Goal: Information Seeking & Learning: Check status

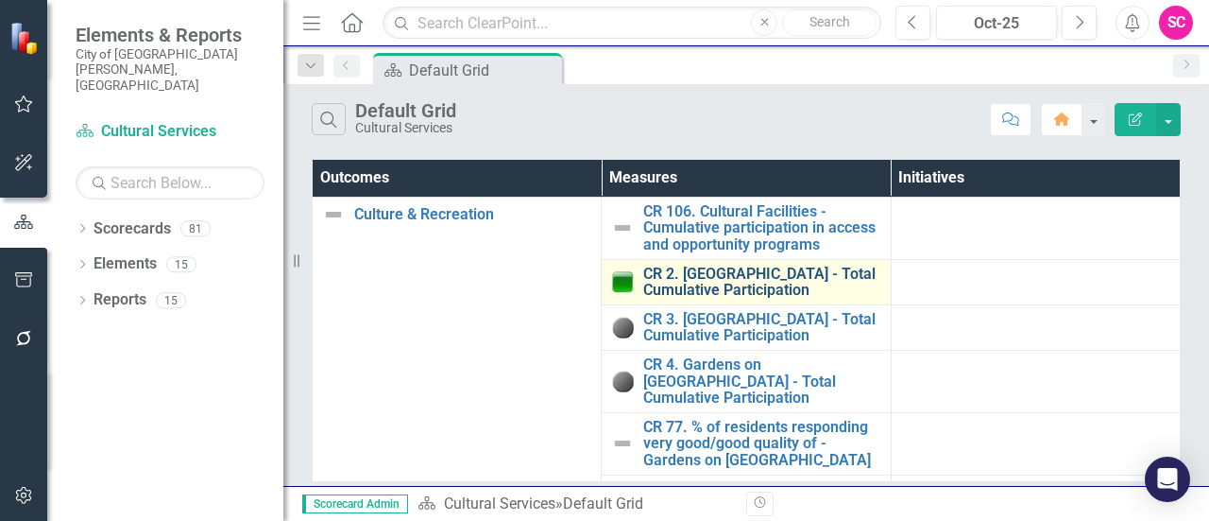
click at [752, 283] on link "CR 2. [GEOGRAPHIC_DATA] - Total Cumulative Participation" at bounding box center [761, 281] width 237 height 33
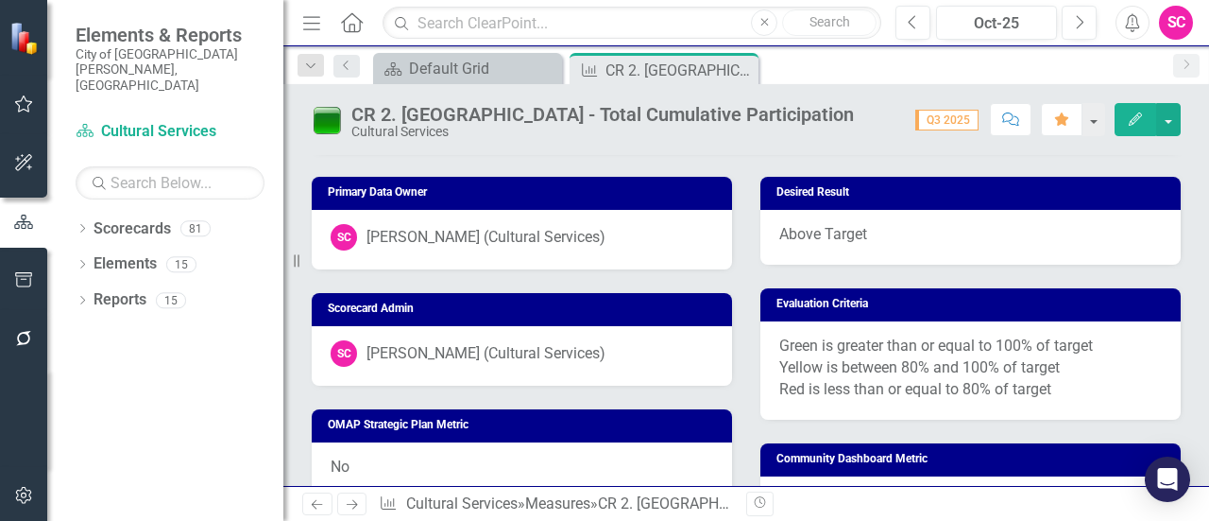
scroll to position [816, 0]
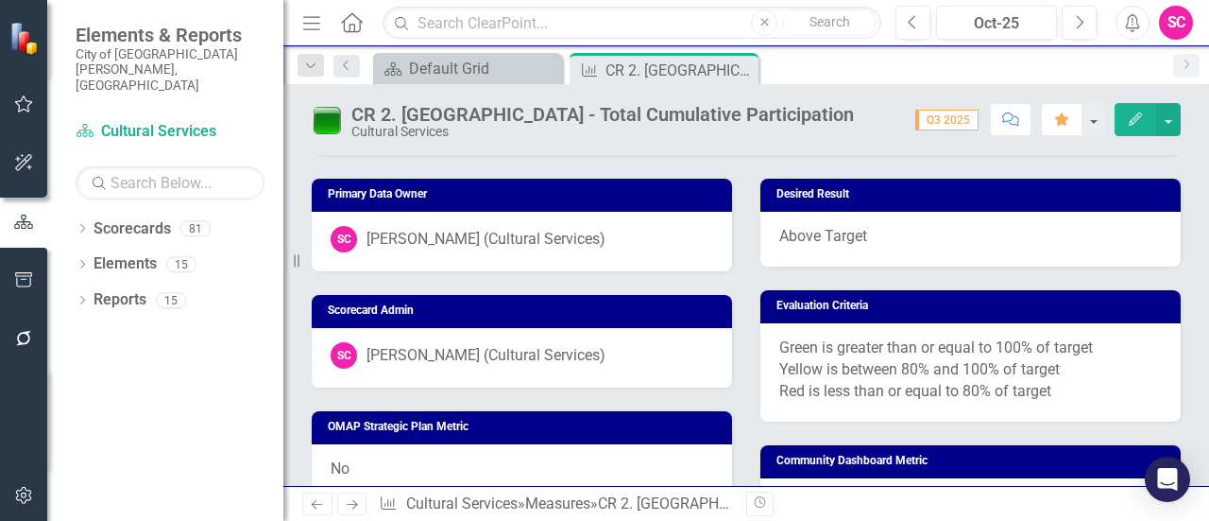
drag, startPoint x: 1055, startPoint y: 388, endPoint x: 918, endPoint y: 364, distance: 139.2
click at [918, 364] on p "Green is greater than or equal to 100% of target Yellow is between 80% and 100%…" at bounding box center [970, 369] width 383 height 65
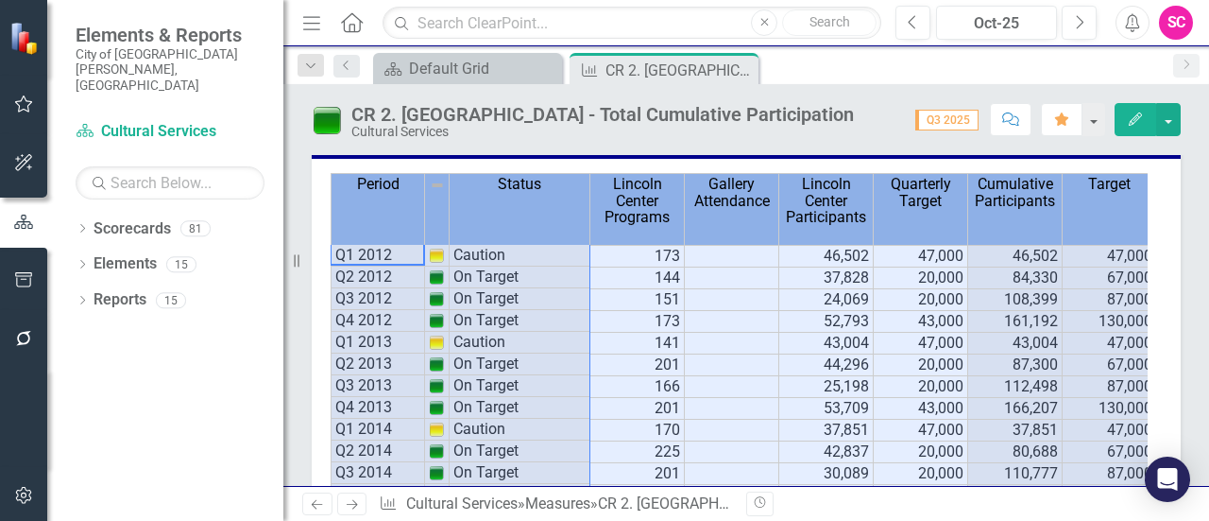
scroll to position [0, 9]
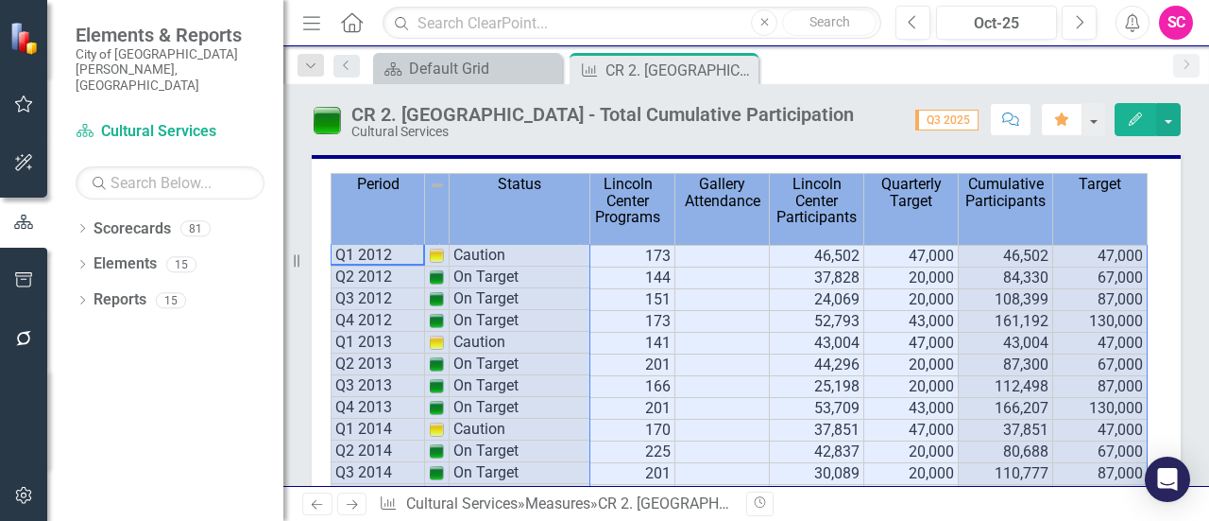
drag, startPoint x: 350, startPoint y: 203, endPoint x: 1080, endPoint y: 278, distance: 734.1
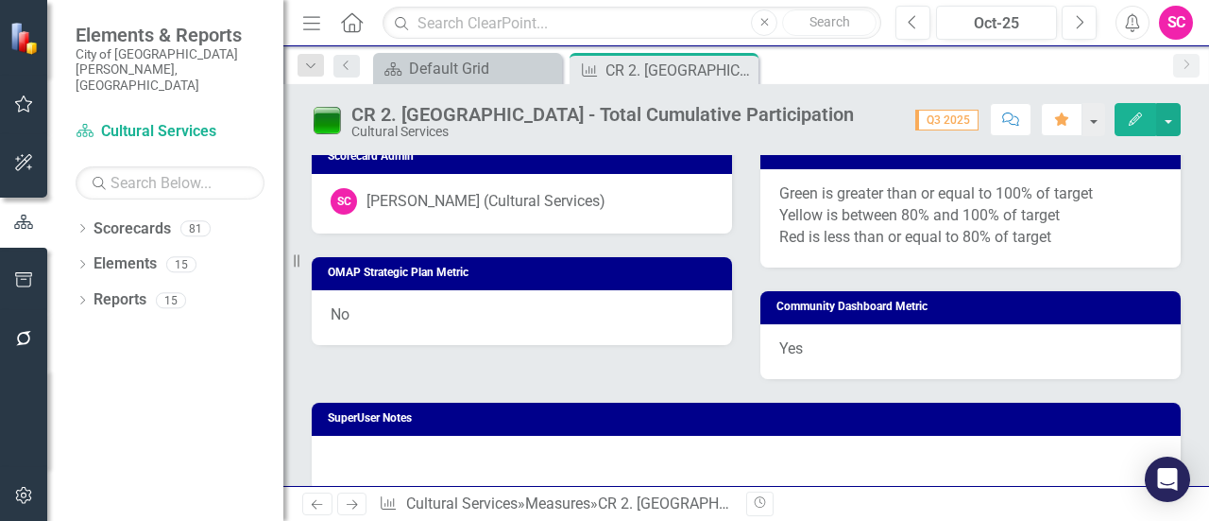
scroll to position [929, 0]
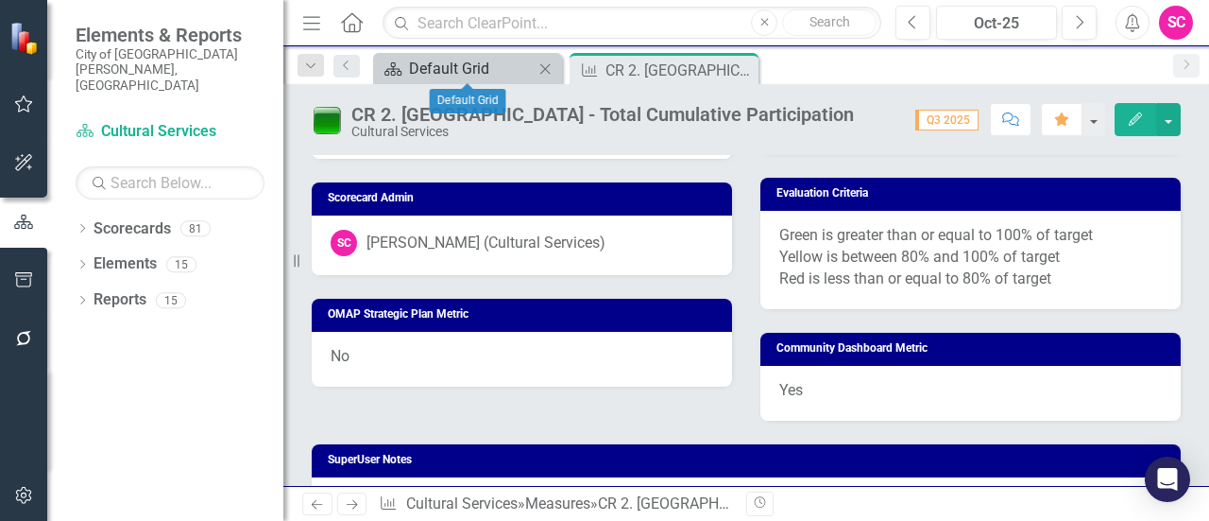
click at [426, 57] on div "Default Grid" at bounding box center [471, 69] width 125 height 24
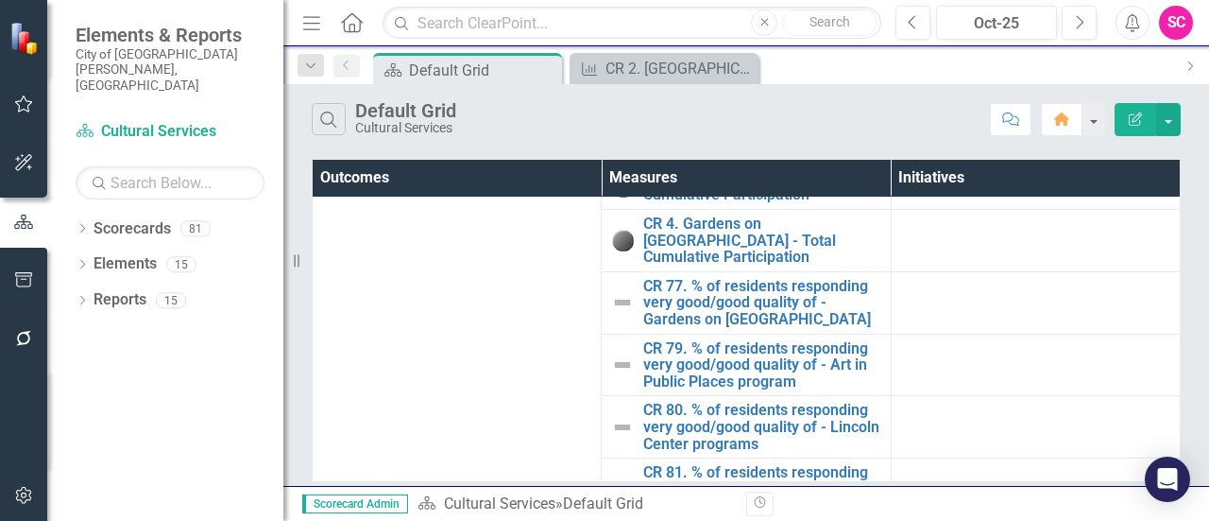
scroll to position [172, 0]
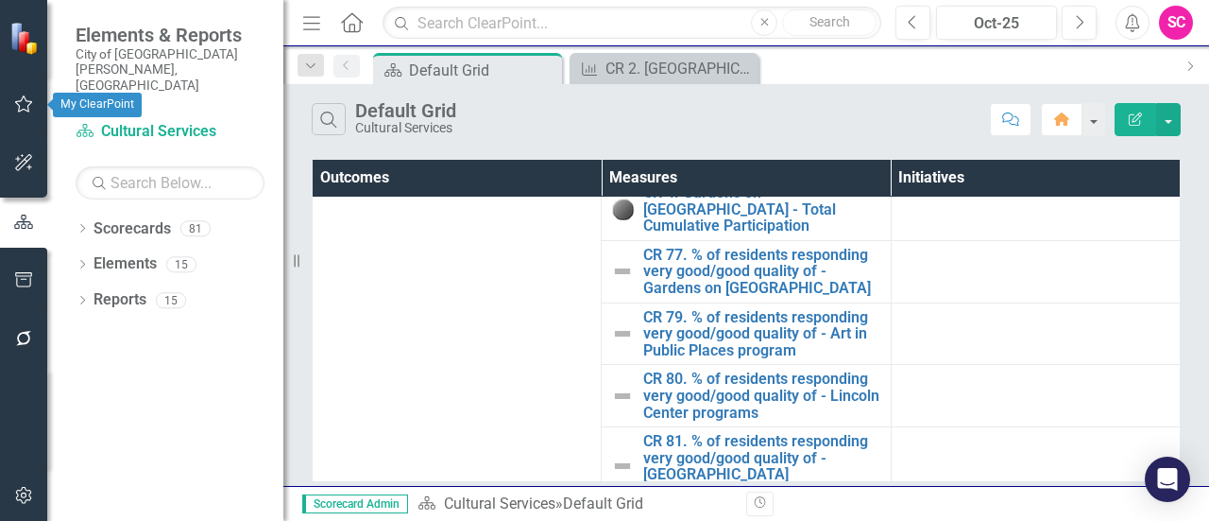
click at [16, 99] on icon "button" at bounding box center [24, 103] width 20 height 15
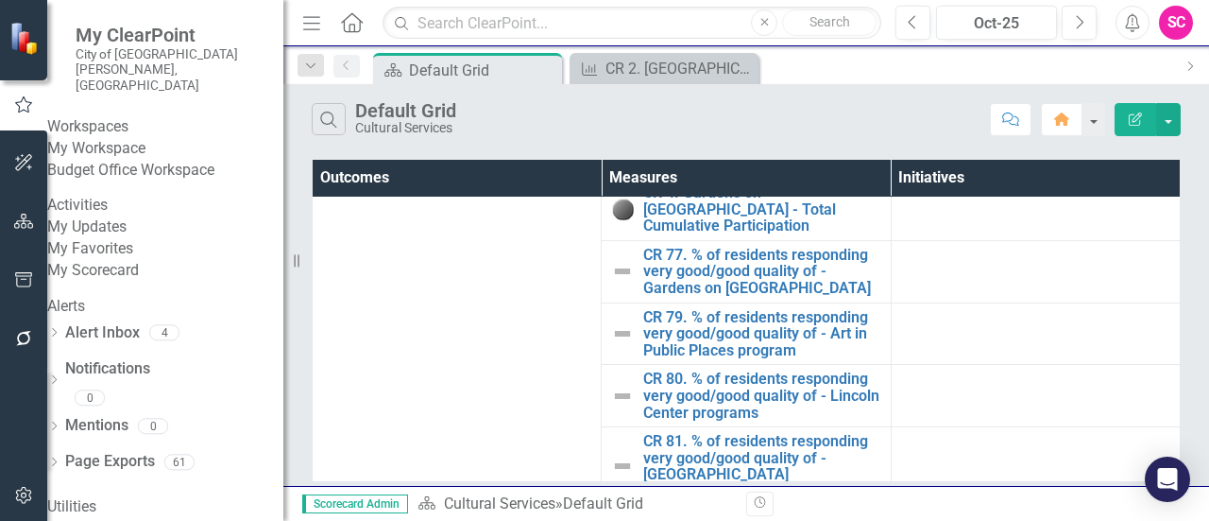
click at [146, 282] on link "My Scorecard" at bounding box center [165, 271] width 236 height 22
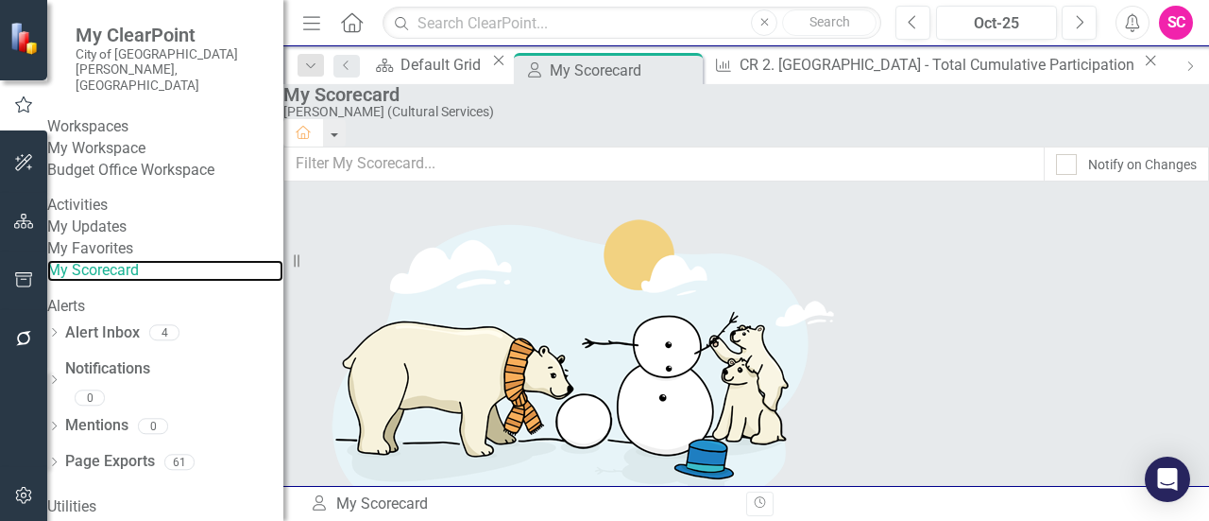
scroll to position [763, 0]
drag, startPoint x: 681, startPoint y: 377, endPoint x: 657, endPoint y: 381, distance: 24.9
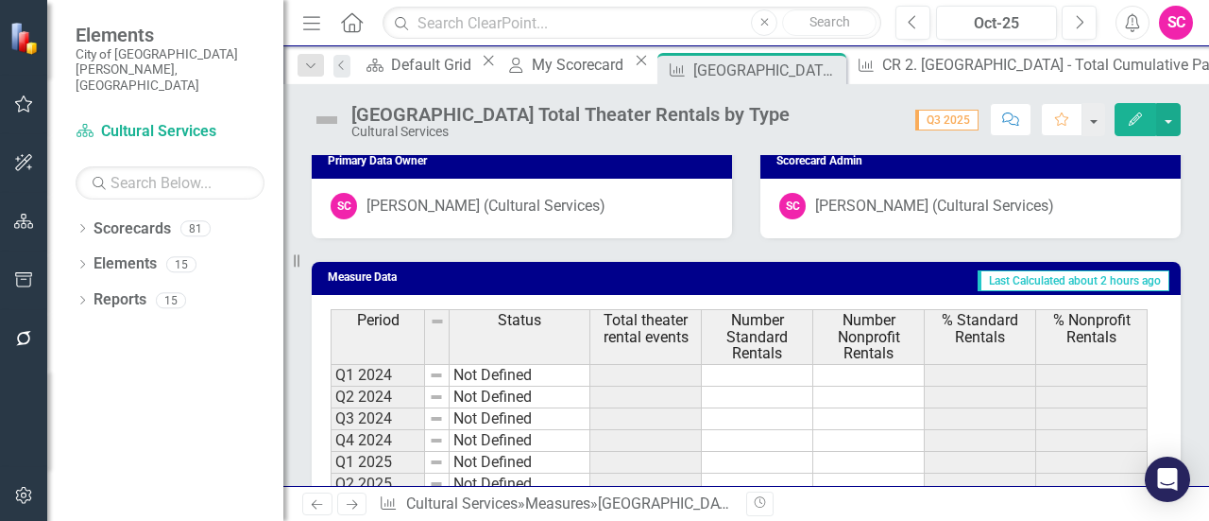
scroll to position [815, 0]
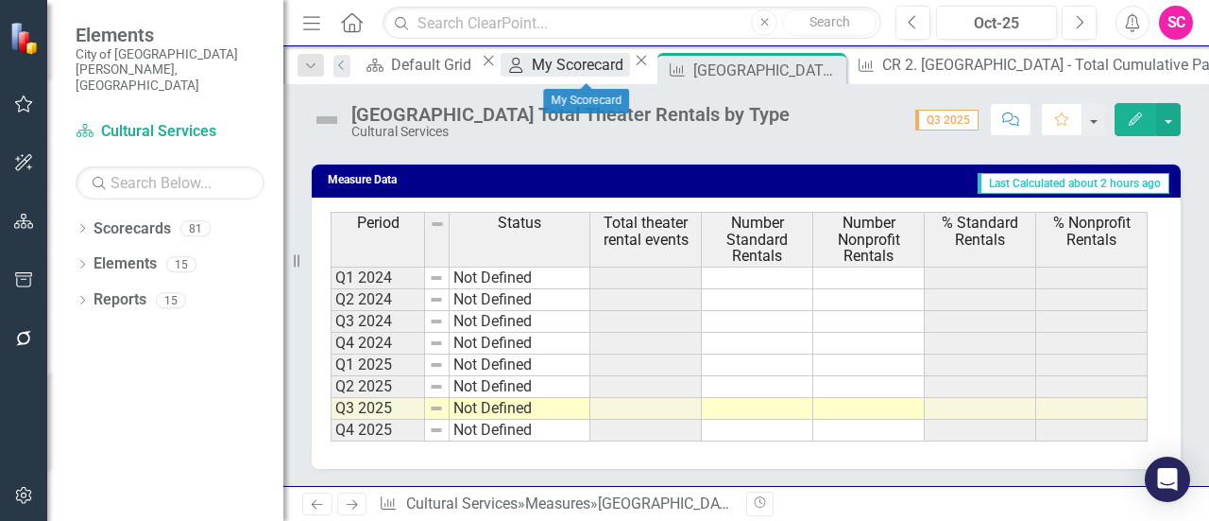
click at [567, 77] on div "My Scorecard" at bounding box center [580, 65] width 97 height 24
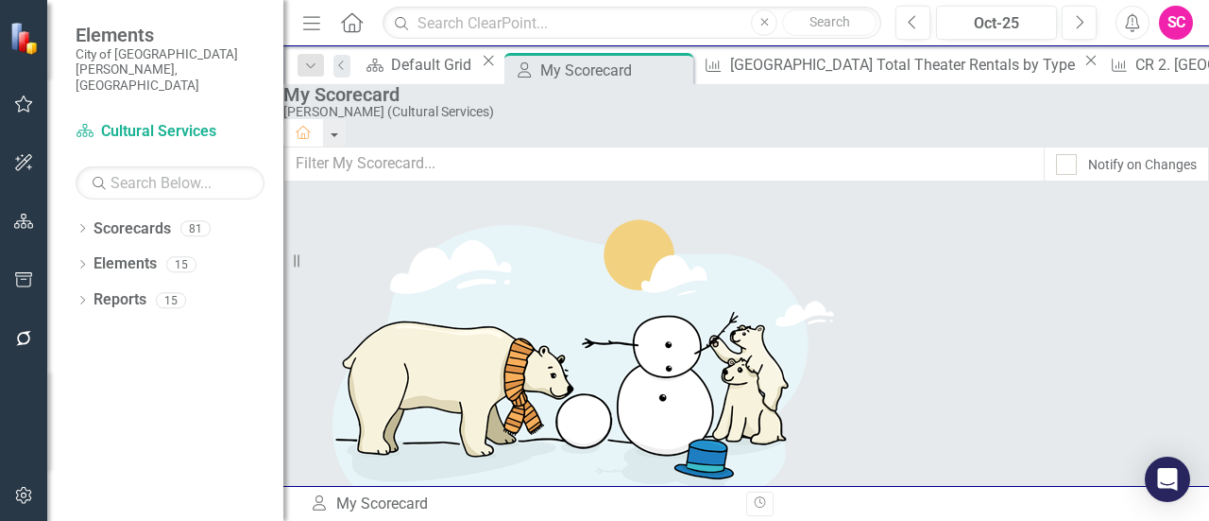
scroll to position [799, 0]
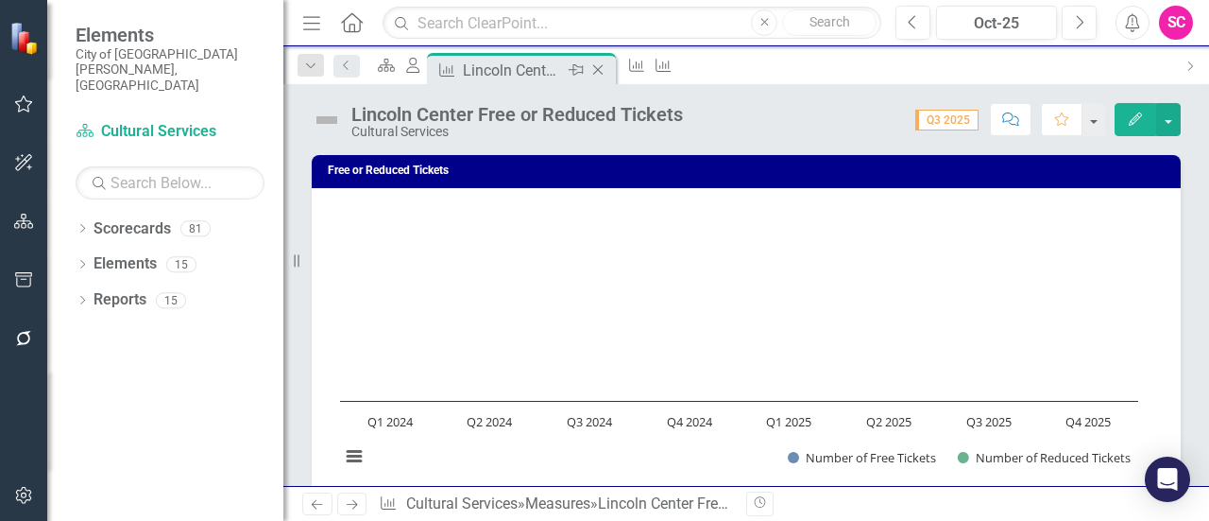
click at [607, 71] on icon "Close" at bounding box center [598, 69] width 19 height 15
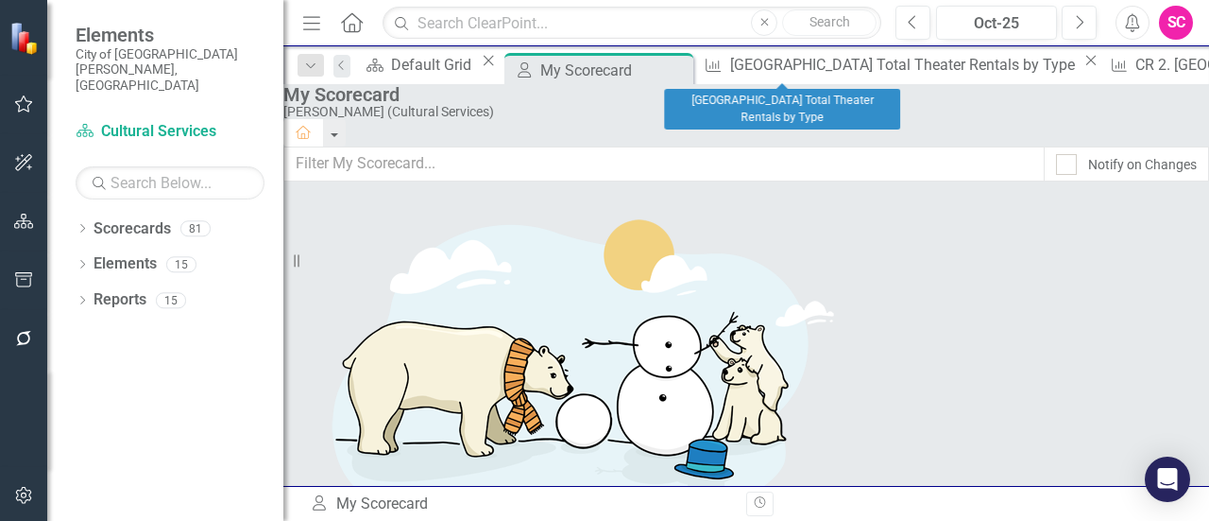
click at [1082, 68] on icon "Close" at bounding box center [1091, 60] width 19 height 15
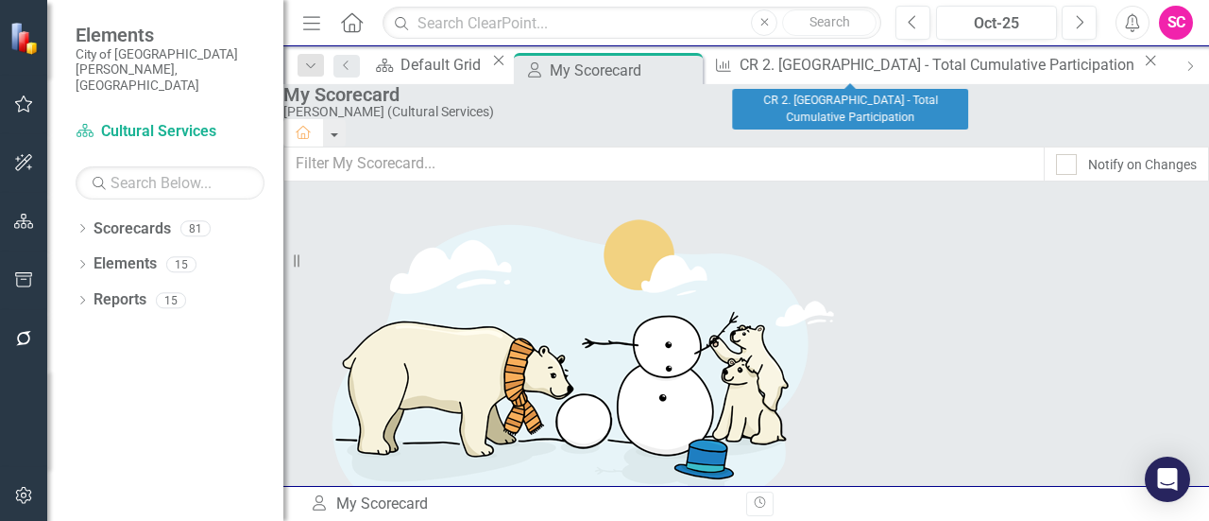
click at [1141, 63] on icon "Close" at bounding box center [1150, 60] width 19 height 15
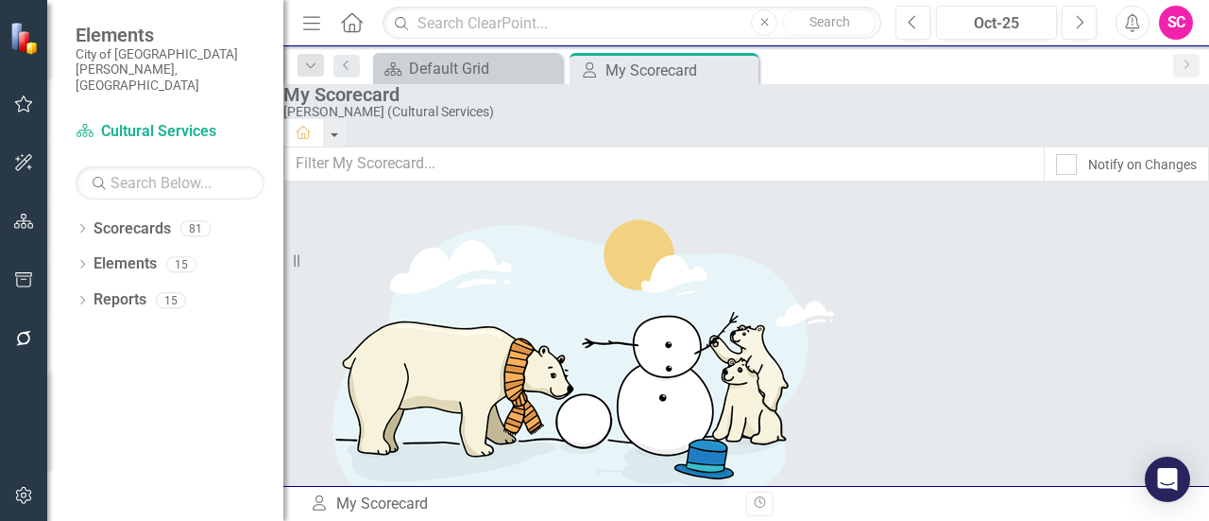
scroll to position [968, 0]
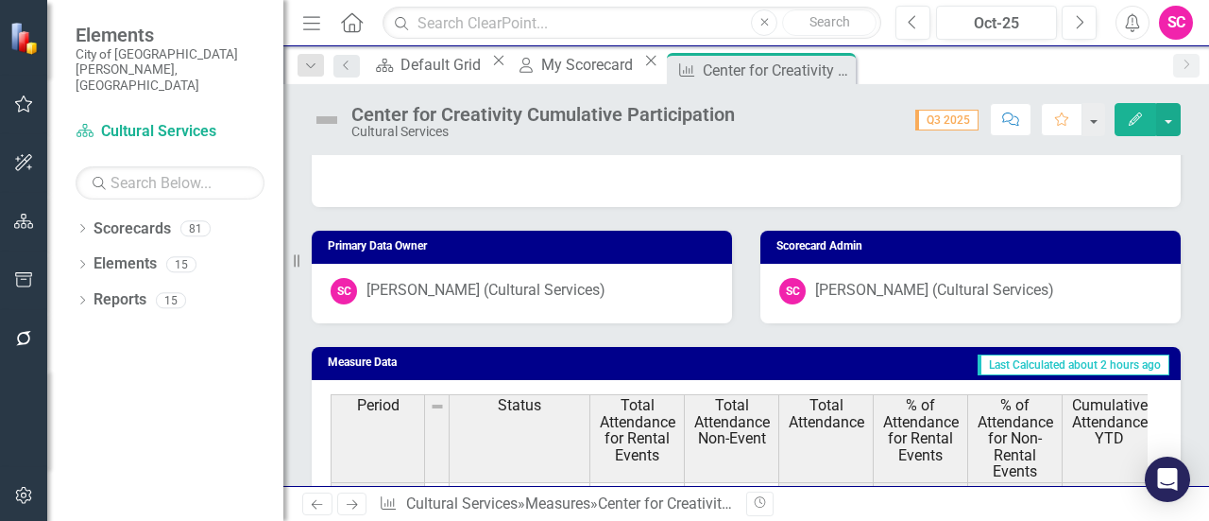
scroll to position [750, 0]
